Goal: Find specific page/section: Find specific page/section

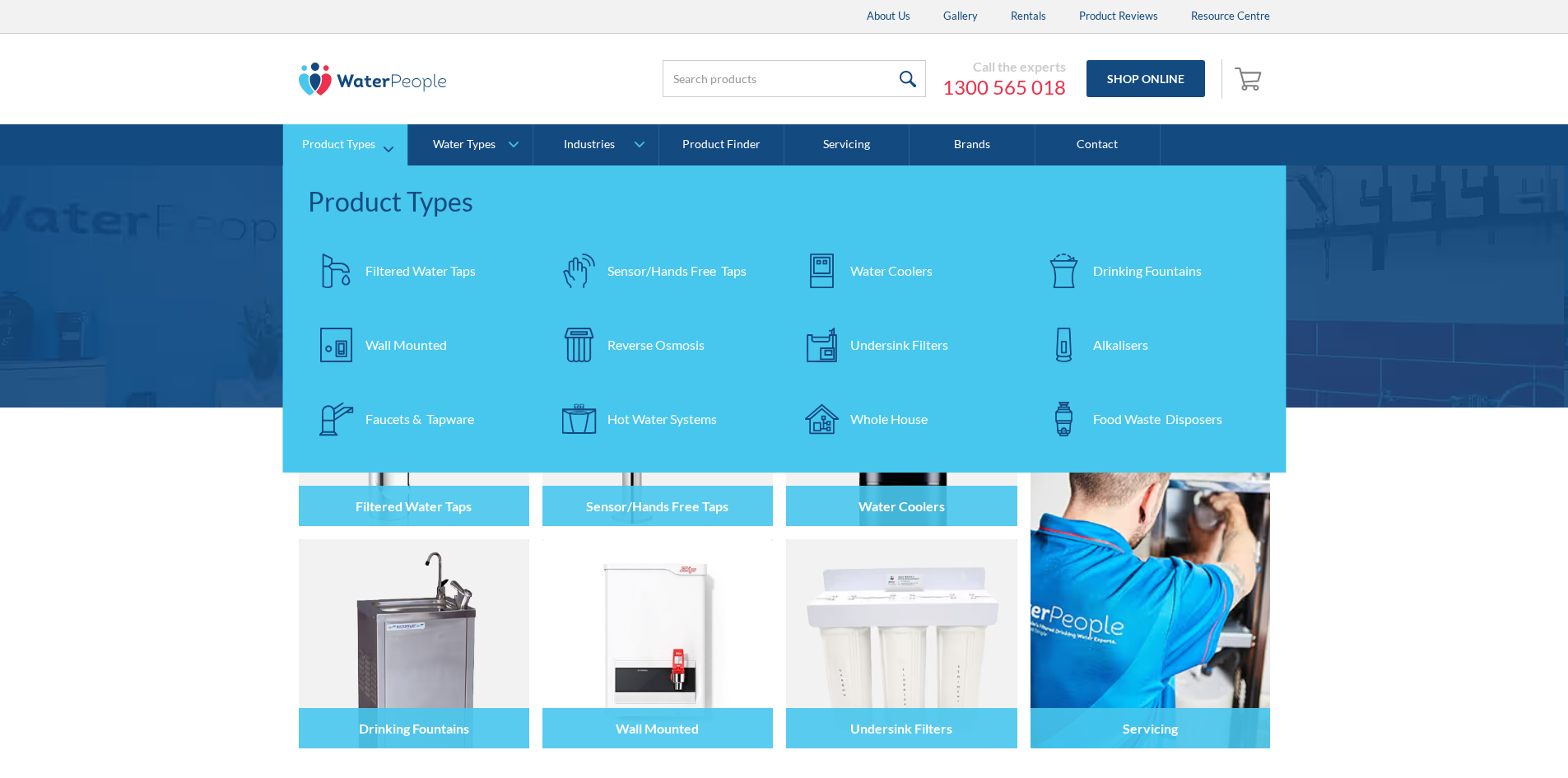
click at [886, 270] on div "Water Coolers" at bounding box center [891, 271] width 82 height 20
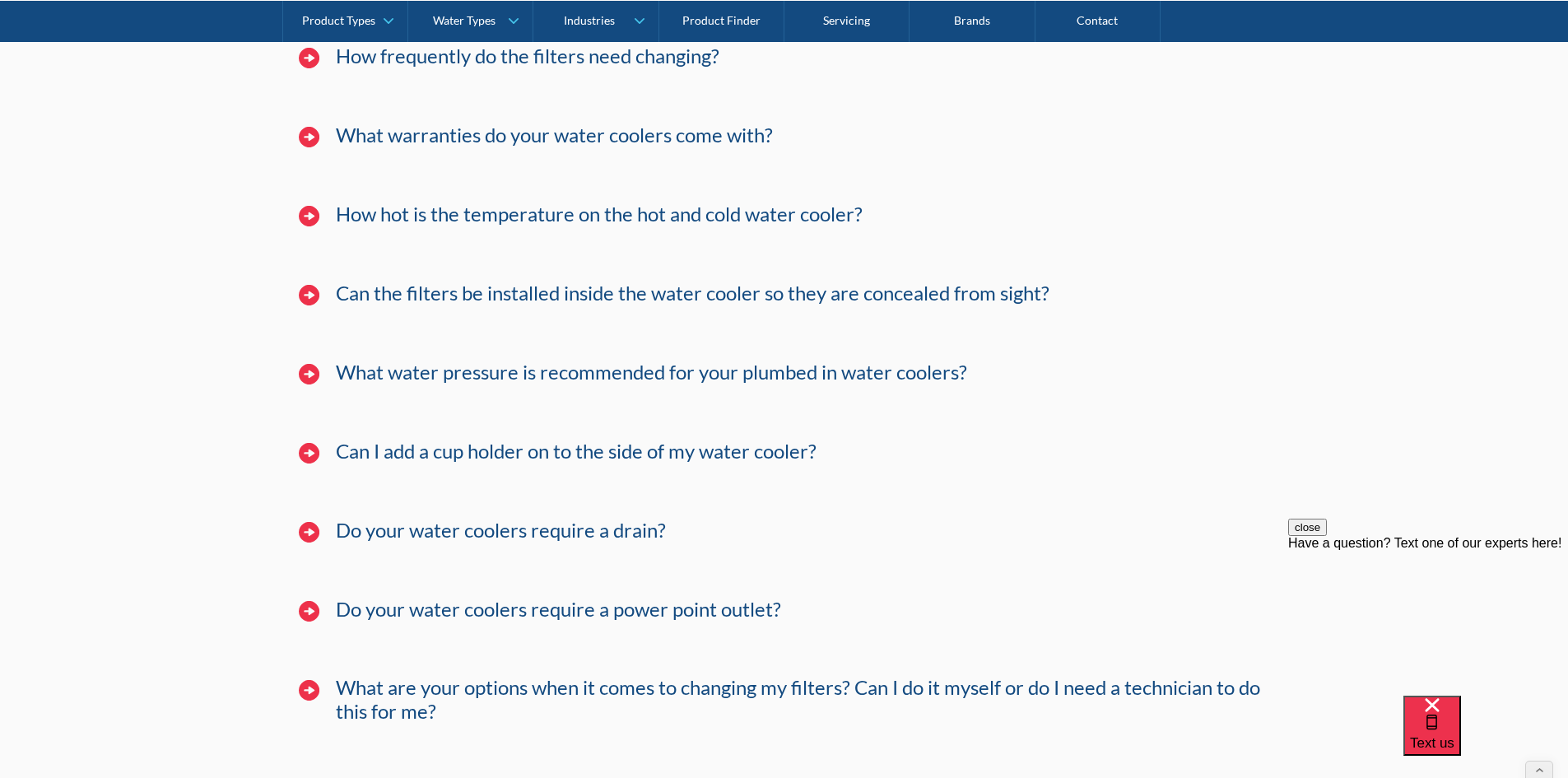
scroll to position [5744, 0]
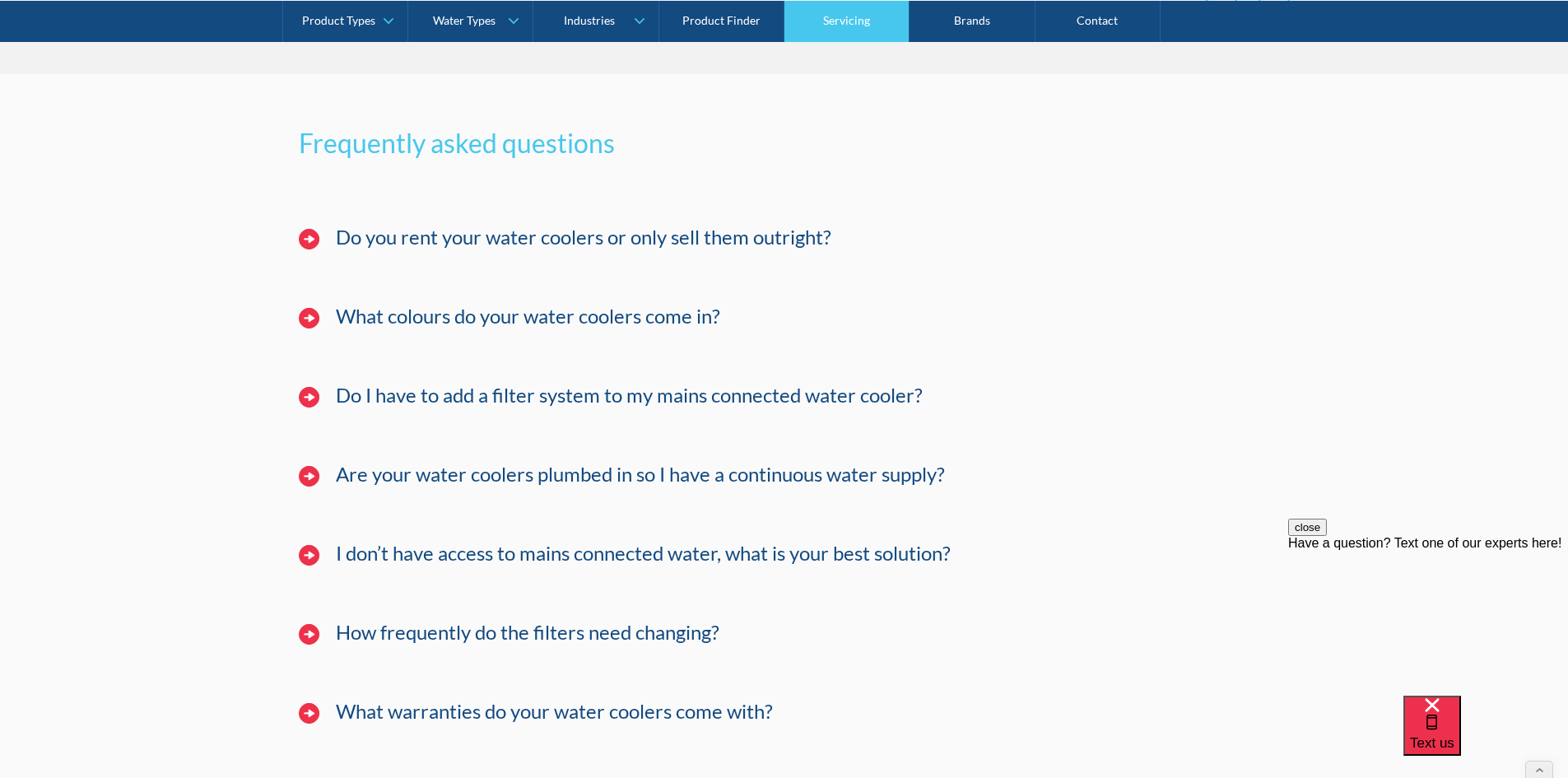
click at [837, 18] on link "Servicing" at bounding box center [846, 20] width 125 height 41
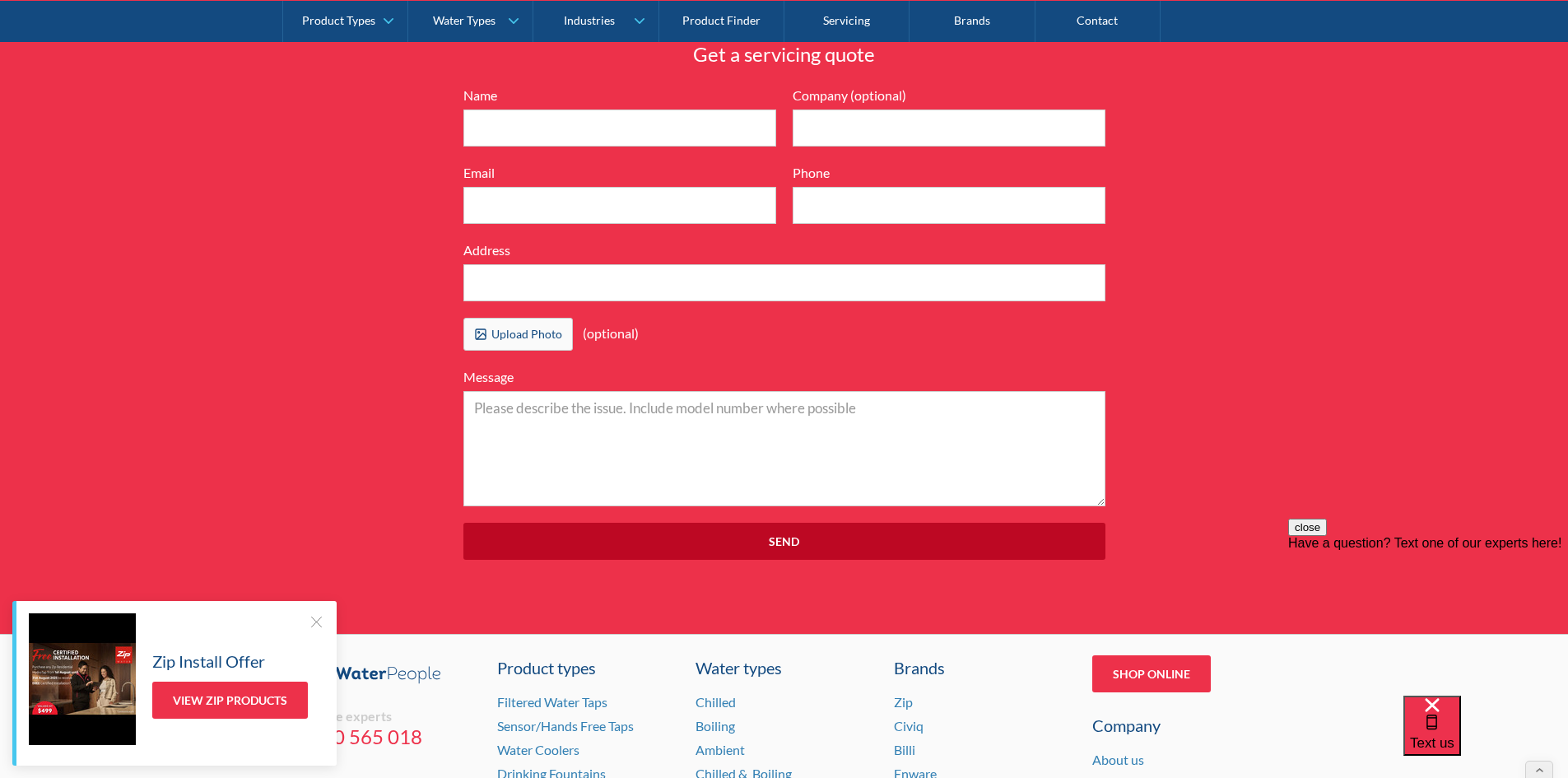
scroll to position [5839, 0]
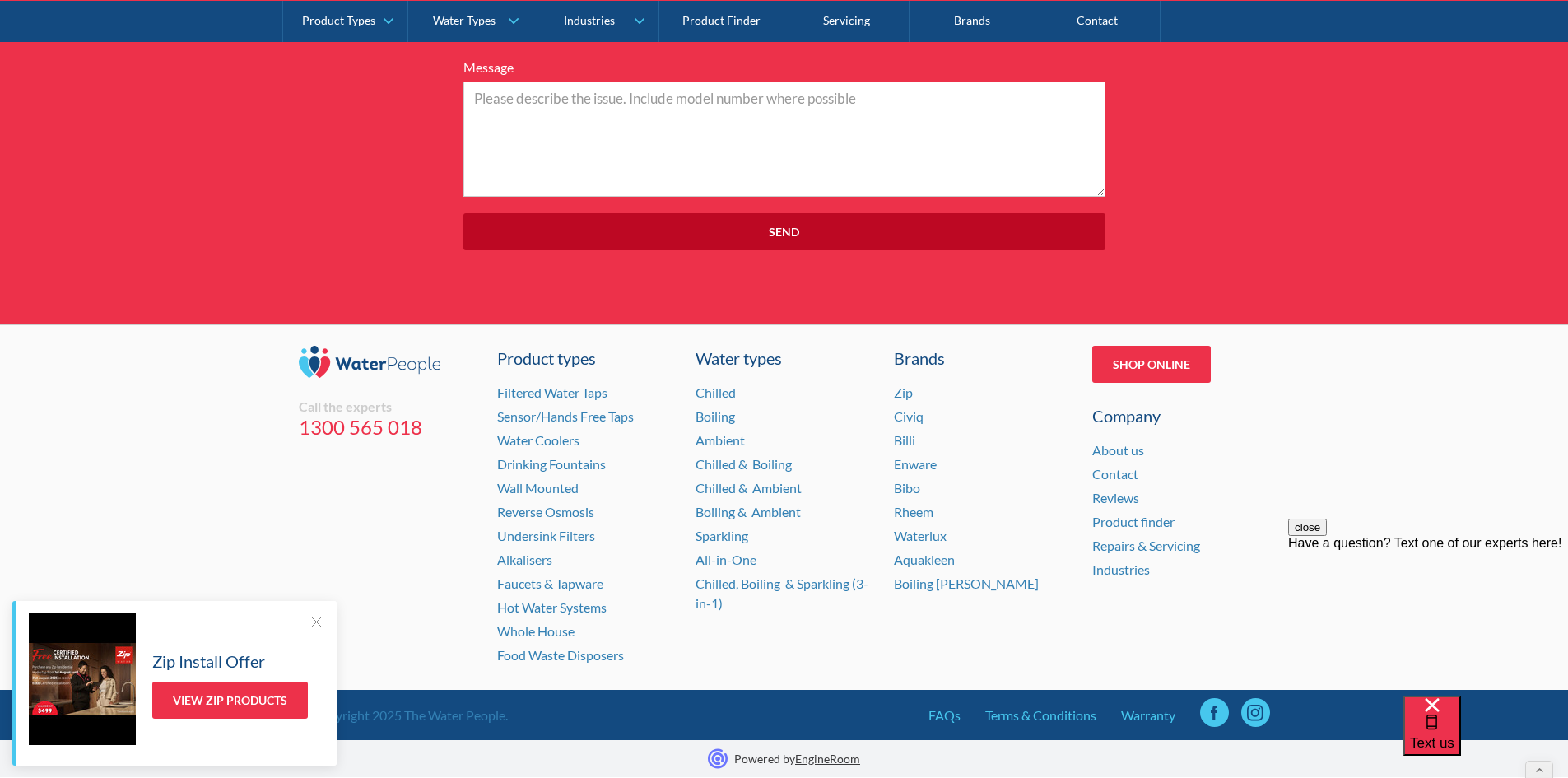
click at [321, 622] on div at bounding box center [316, 621] width 16 height 16
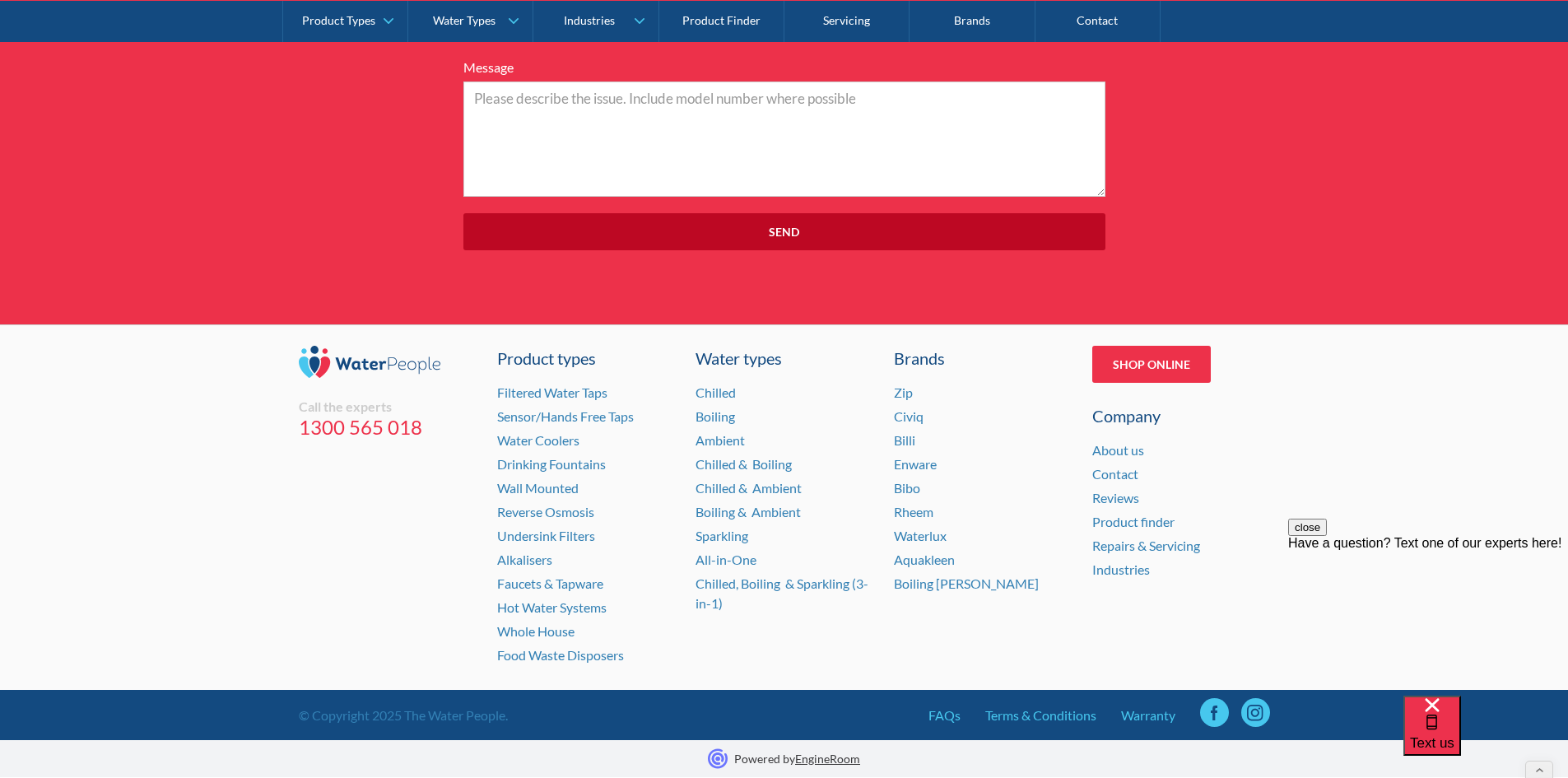
click at [1327, 536] on button "close" at bounding box center [1307, 527] width 38 height 17
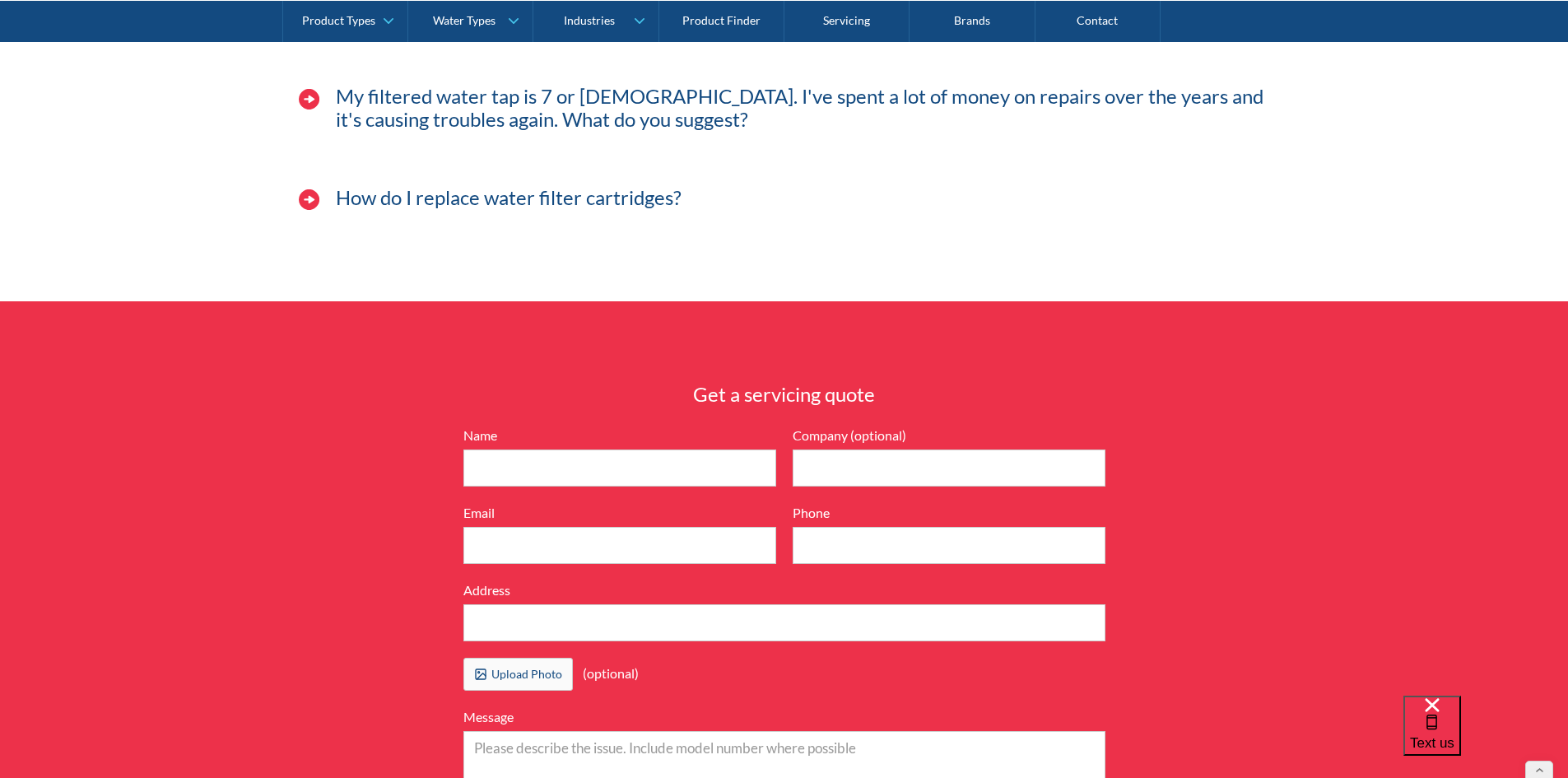
scroll to position [4768, 0]
